Goal: Information Seeking & Learning: Learn about a topic

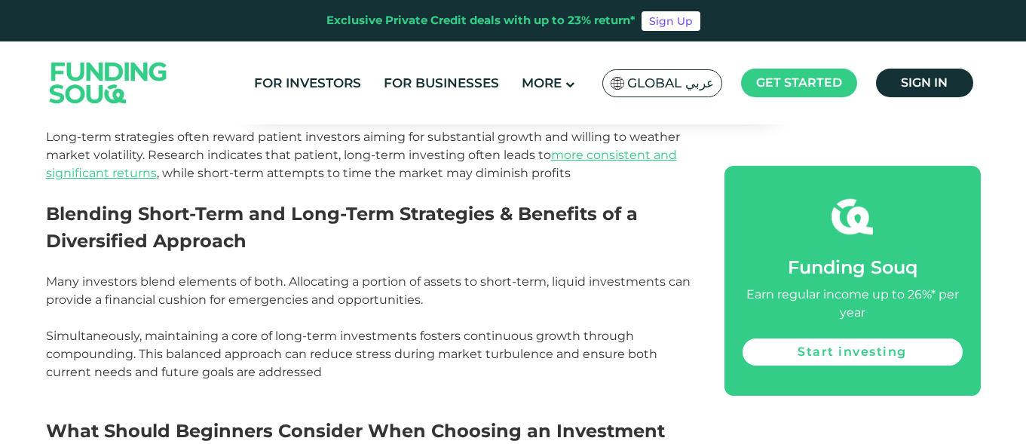
scroll to position [2715, 0]
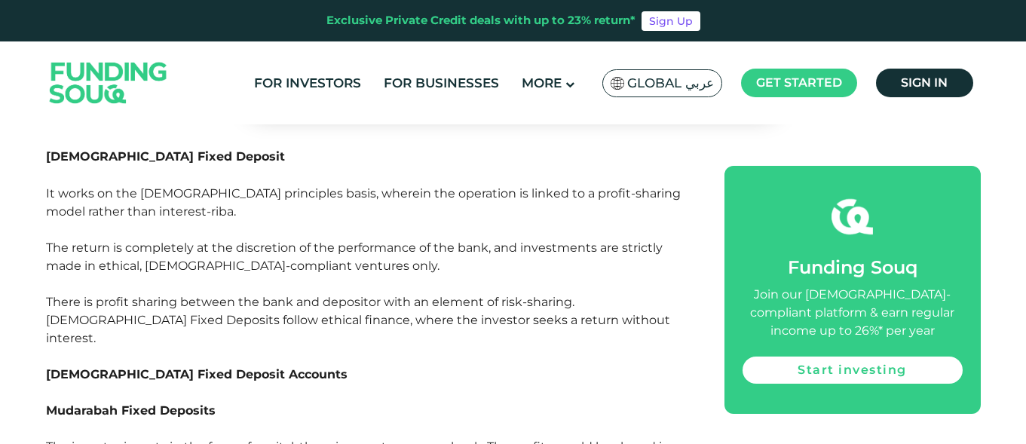
scroll to position [3167, 0]
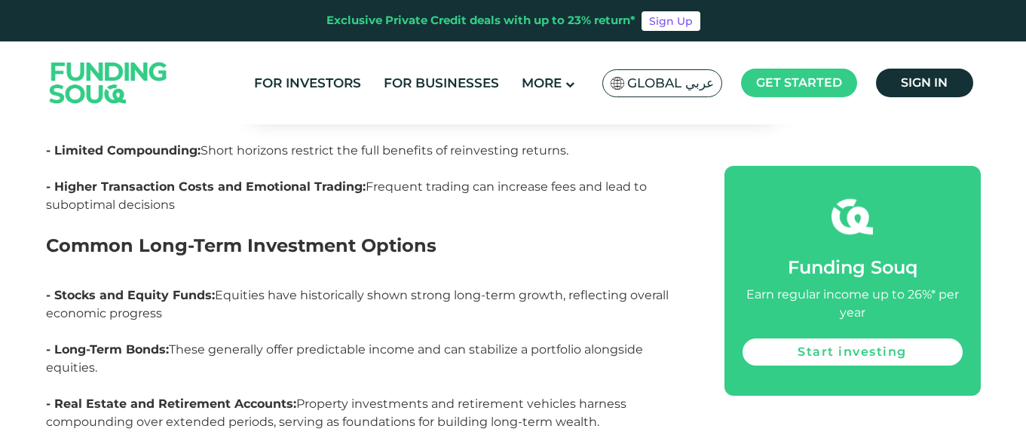
scroll to position [2353, 0]
